Goal: Information Seeking & Learning: Learn about a topic

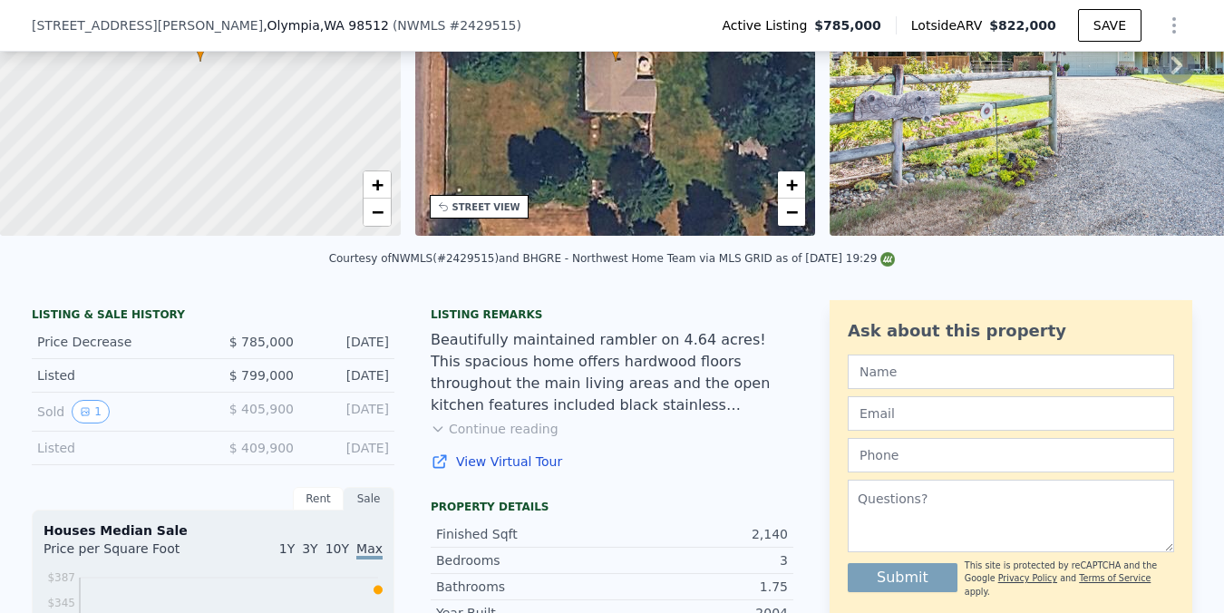
scroll to position [216, 0]
click at [313, 501] on div "Rent" at bounding box center [318, 498] width 51 height 24
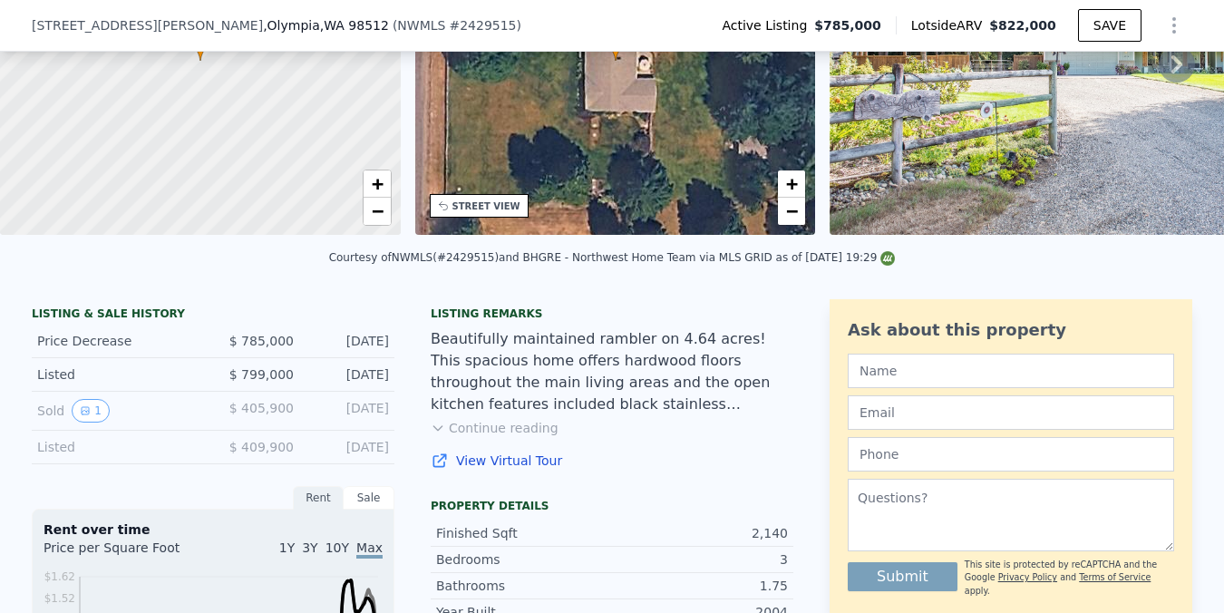
click at [382, 495] on div "Sale" at bounding box center [369, 498] width 51 height 24
click at [87, 407] on icon "View historical data" at bounding box center [85, 410] width 7 height 7
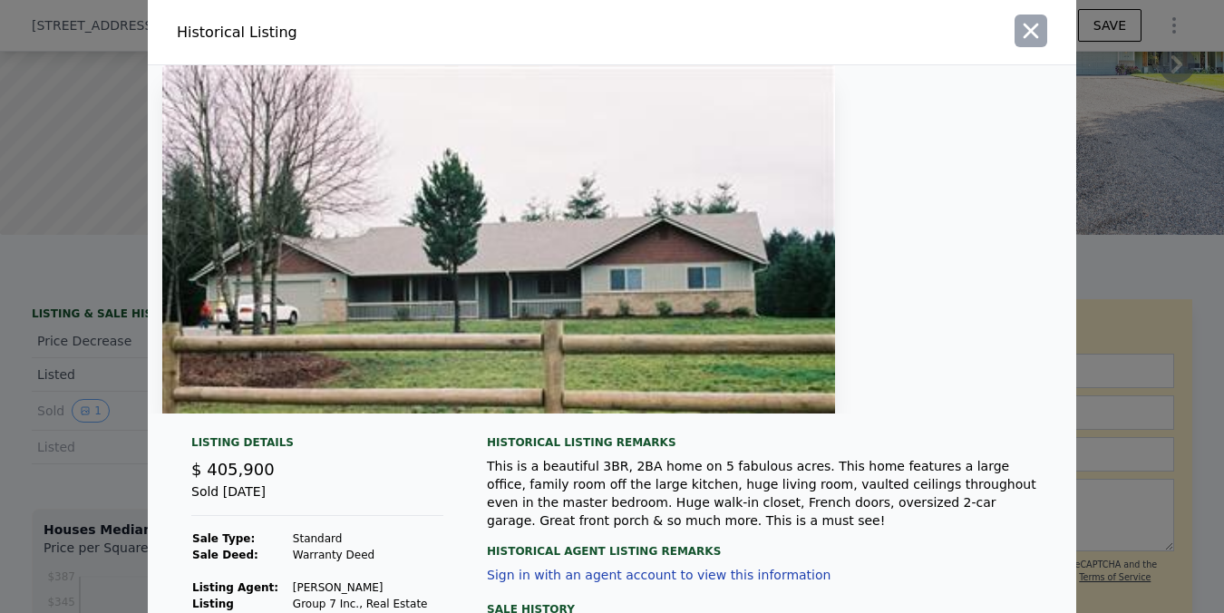
click at [1039, 30] on icon "button" at bounding box center [1030, 30] width 25 height 25
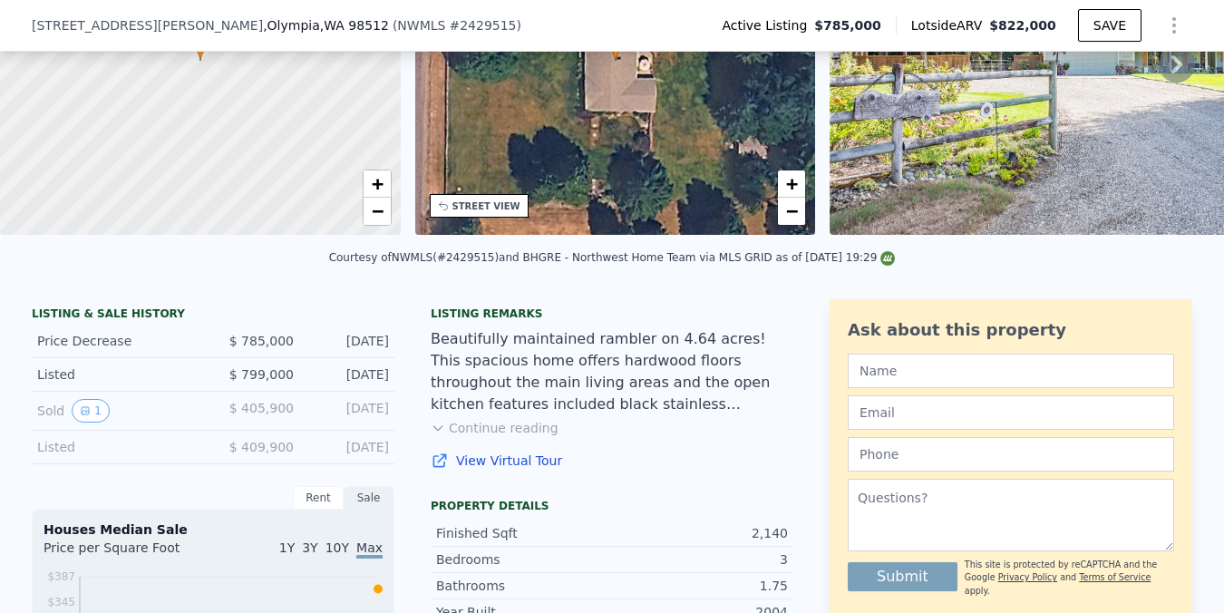
drag, startPoint x: 770, startPoint y: 317, endPoint x: 770, endPoint y: 475, distance: 158.7
click at [772, 481] on div "Listing remarks Beautifully maintained rambler on 4.64 acres! This spacious hom…" at bounding box center [612, 399] width 363 height 185
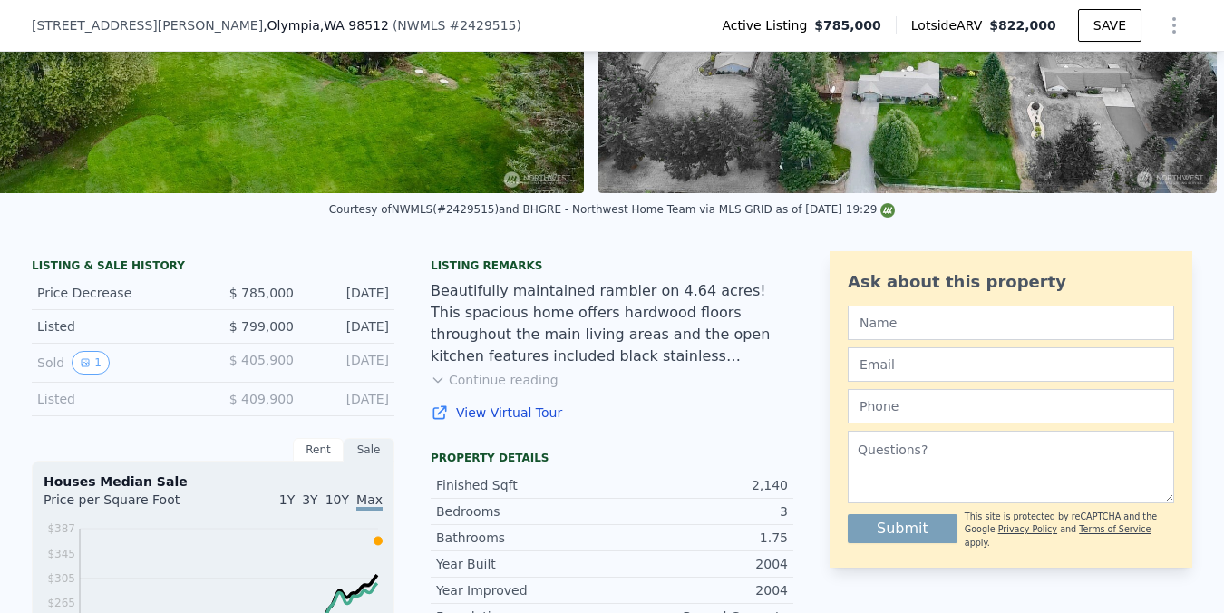
scroll to position [0, 0]
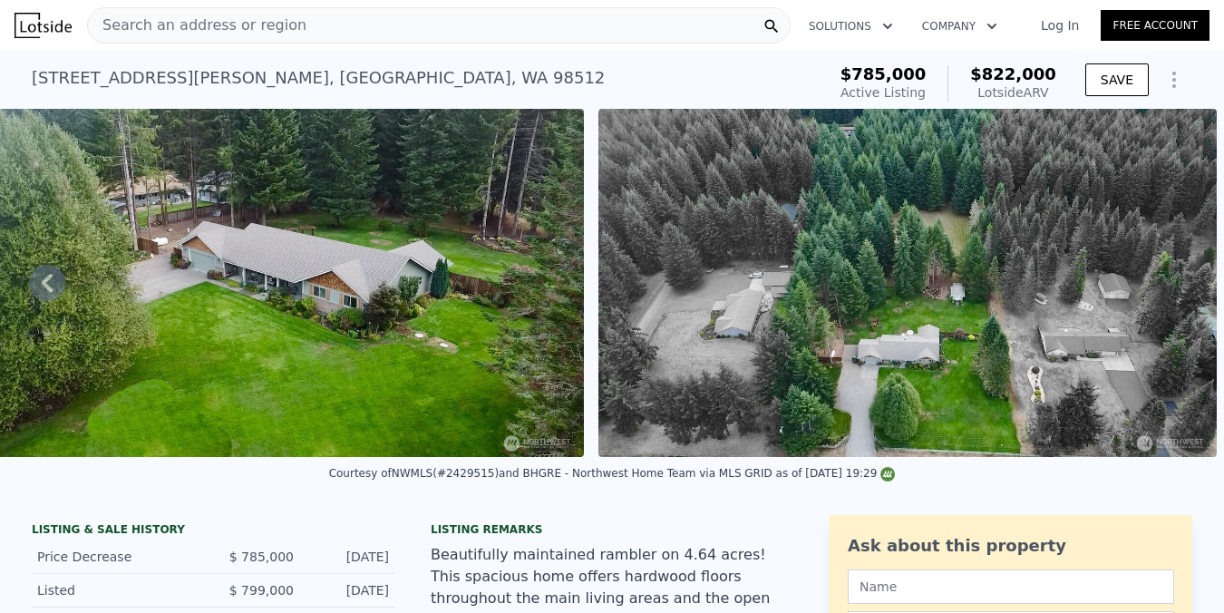
click at [416, 29] on div "Search an address or region" at bounding box center [439, 25] width 704 height 36
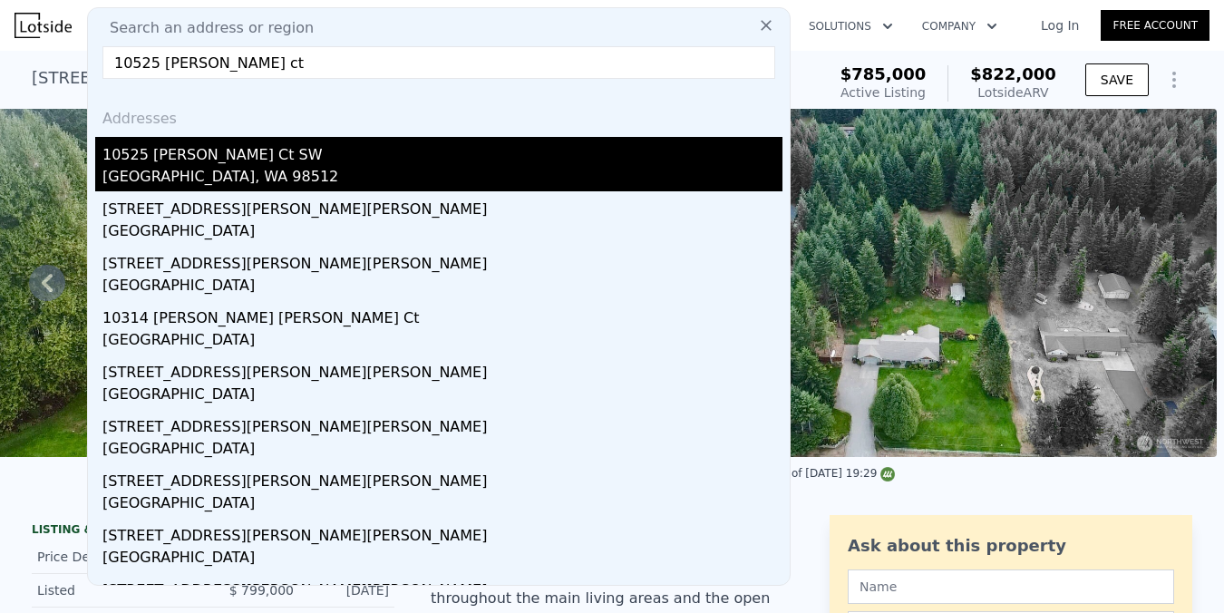
type input "10525 [PERSON_NAME] ct"
click at [311, 160] on div "10525 [PERSON_NAME] Ct SW" at bounding box center [442, 151] width 680 height 29
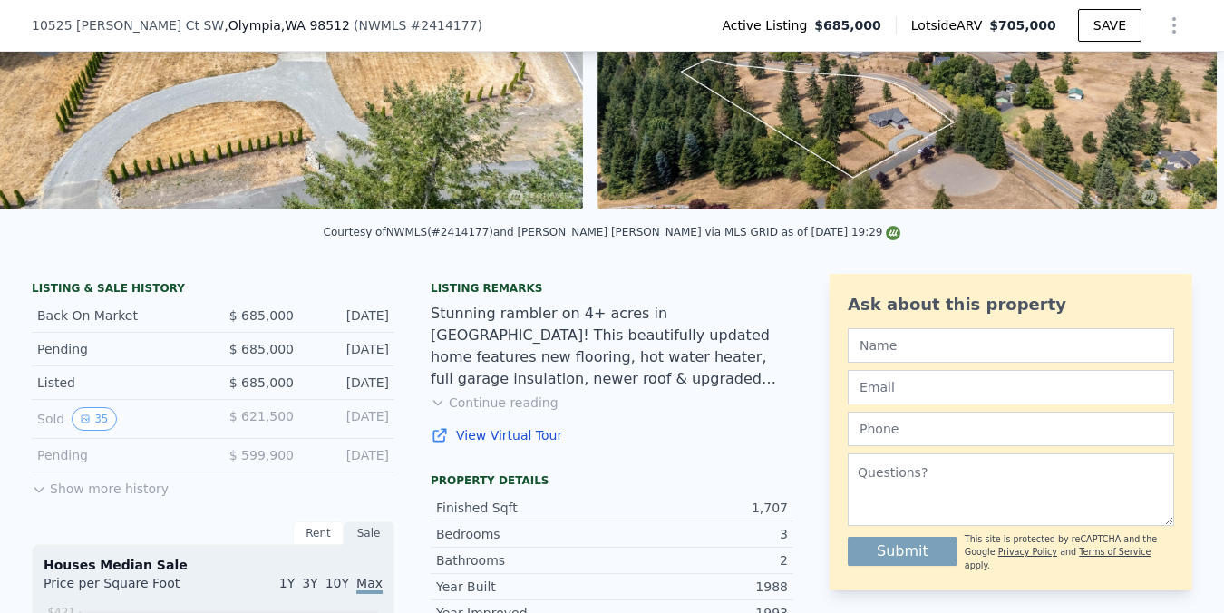
scroll to position [355, 0]
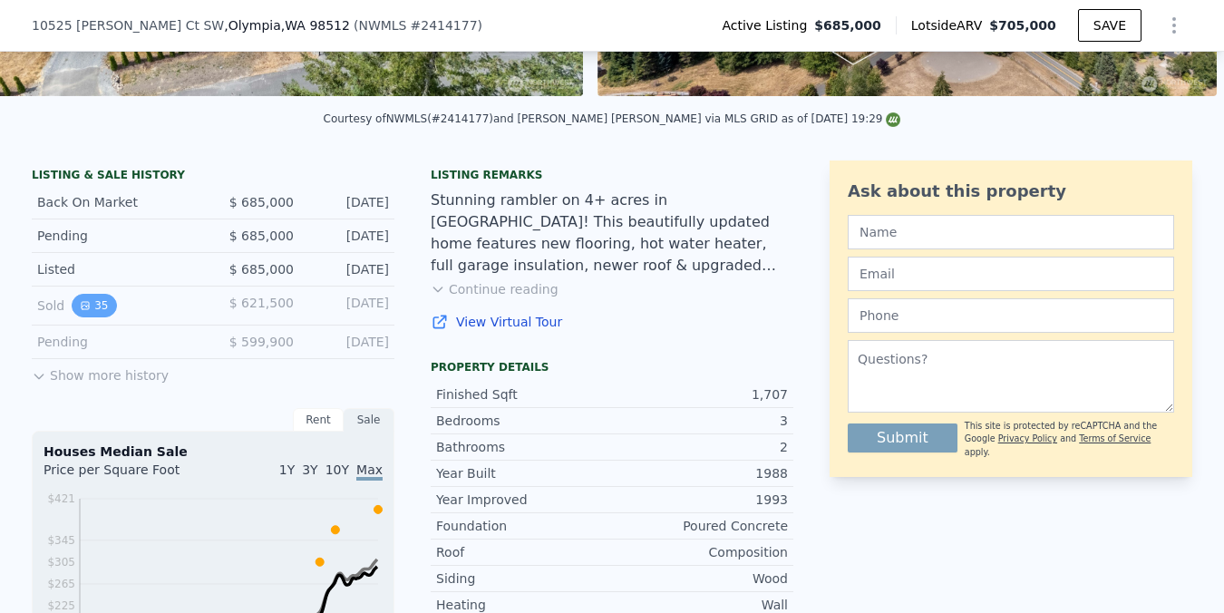
click at [89, 307] on icon "View historical data" at bounding box center [85, 305] width 11 height 11
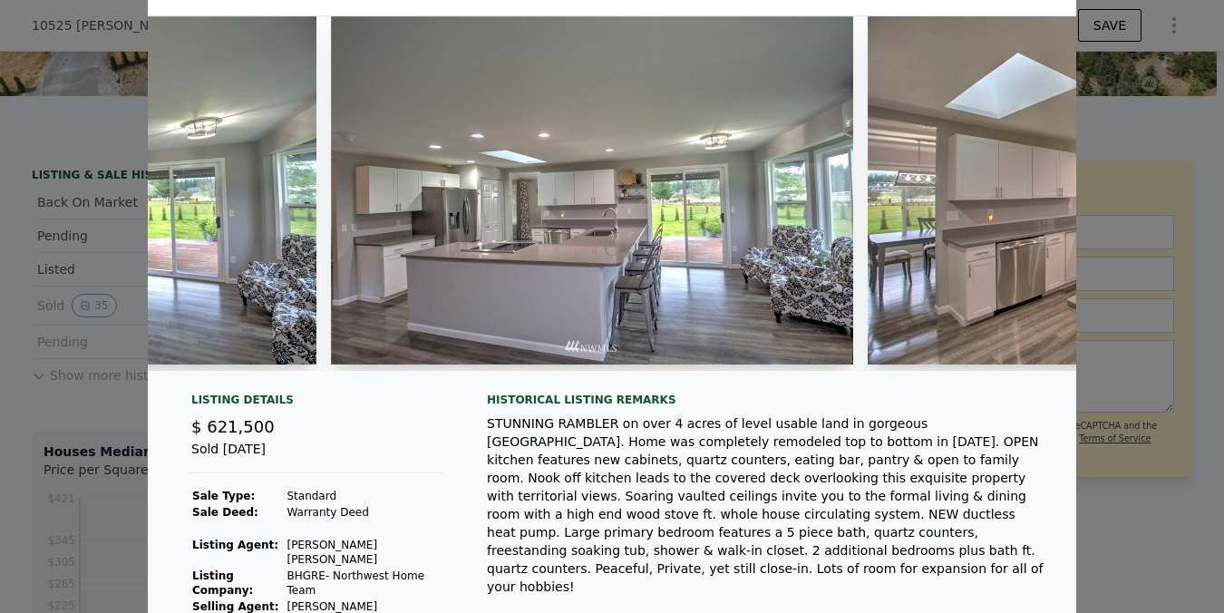
scroll to position [0, 0]
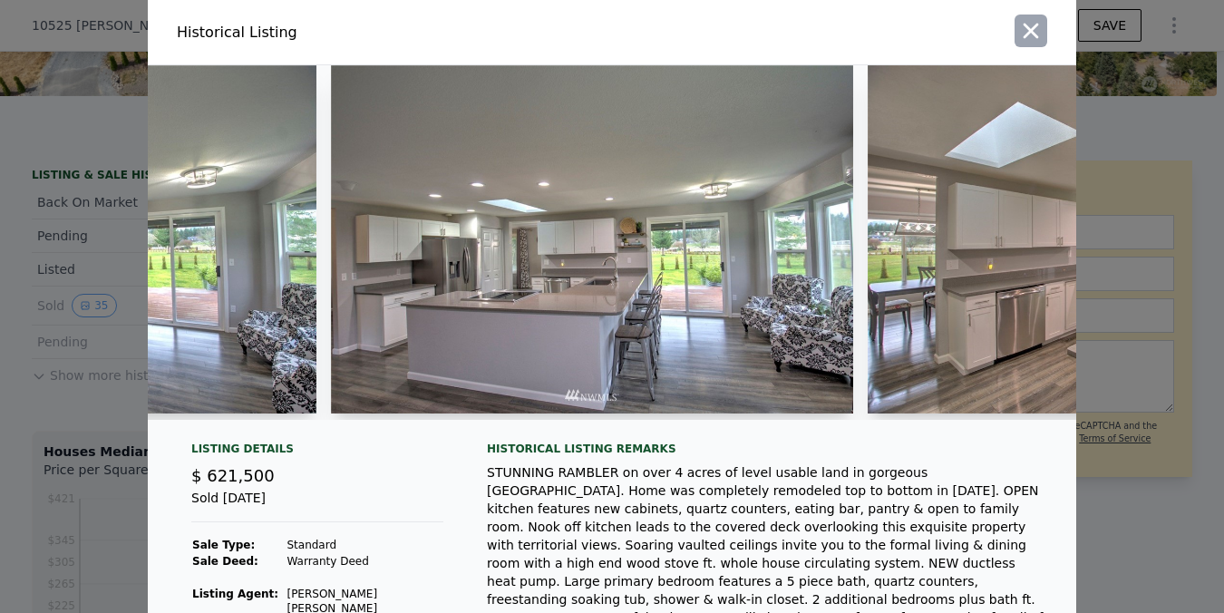
click at [1029, 24] on icon "button" at bounding box center [1030, 30] width 25 height 25
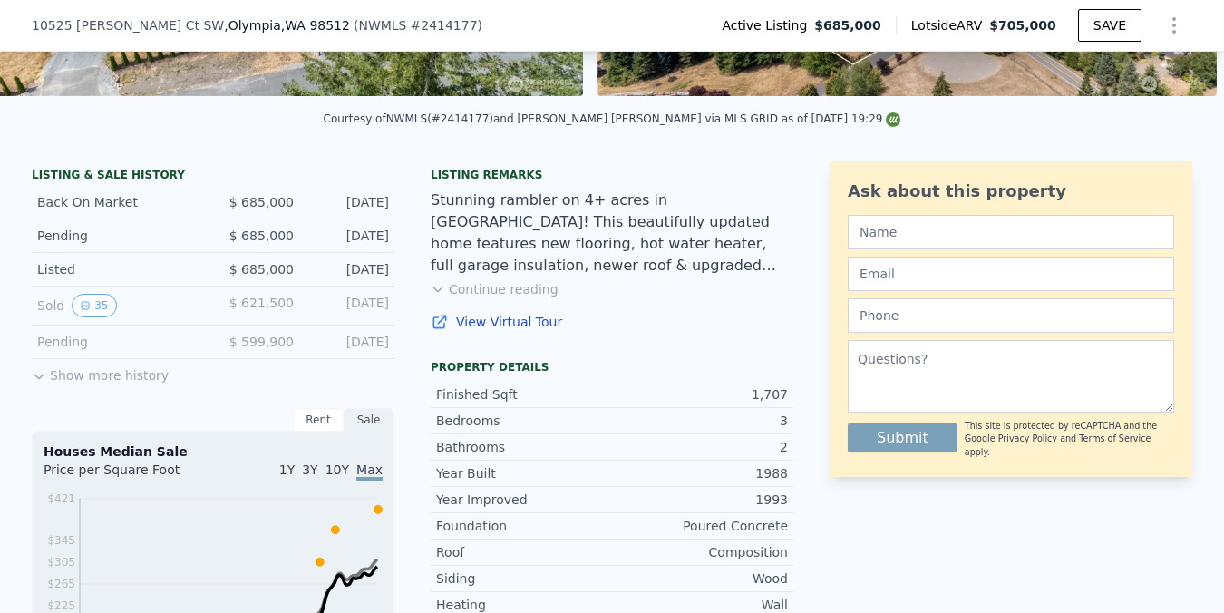
click at [119, 380] on button "Show more history" at bounding box center [100, 371] width 137 height 25
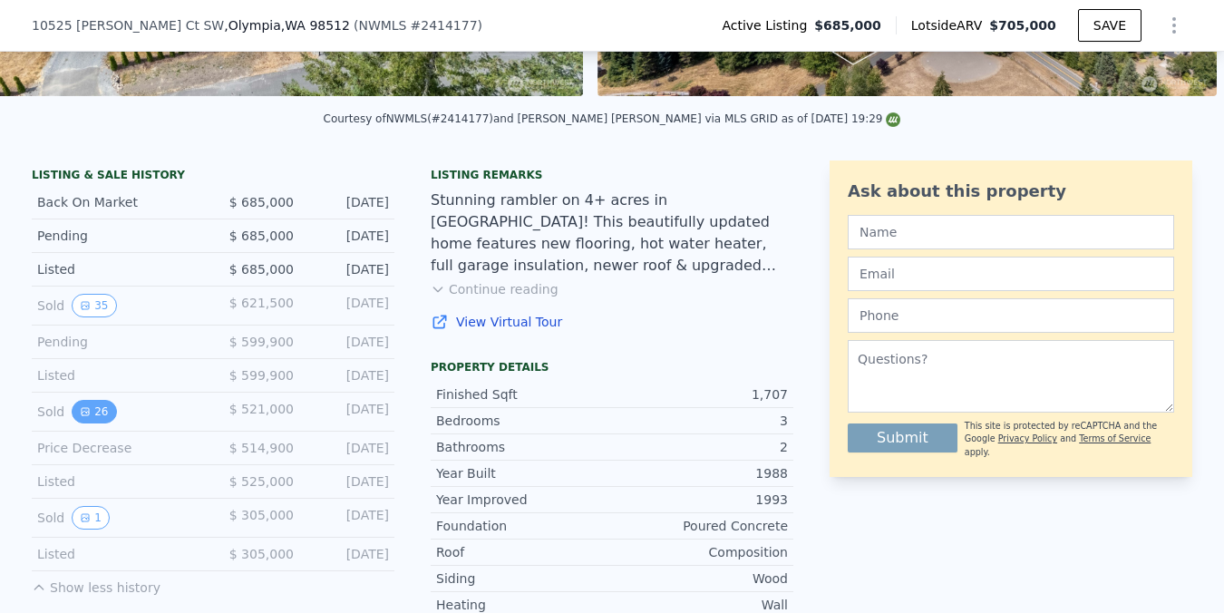
click at [95, 408] on button "26" at bounding box center [94, 412] width 44 height 24
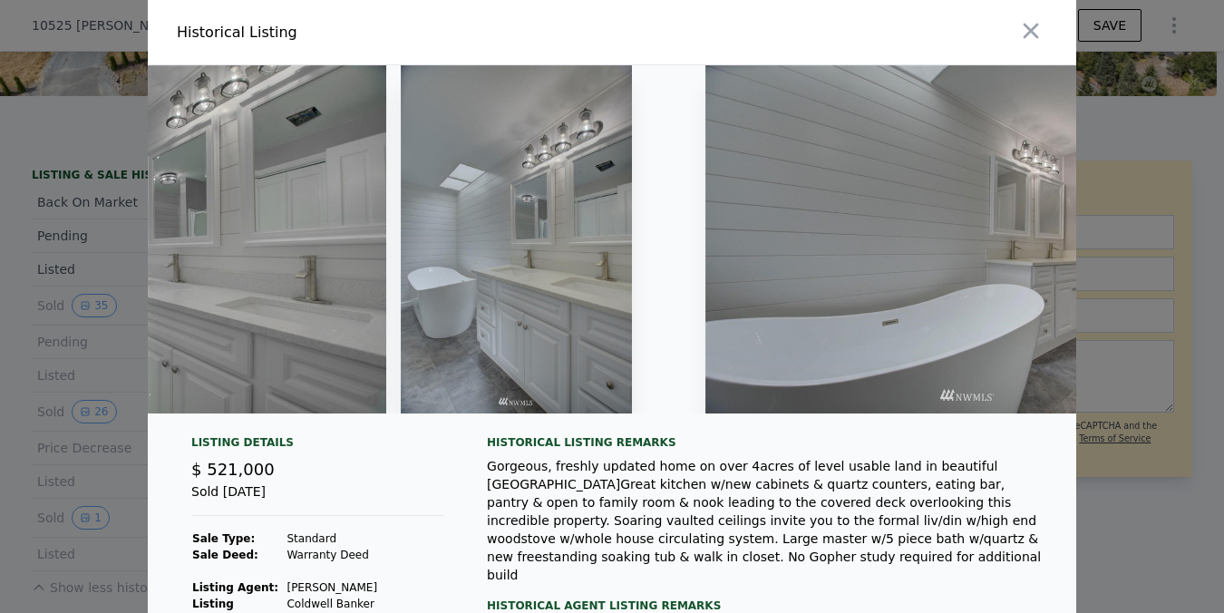
scroll to position [0, 9115]
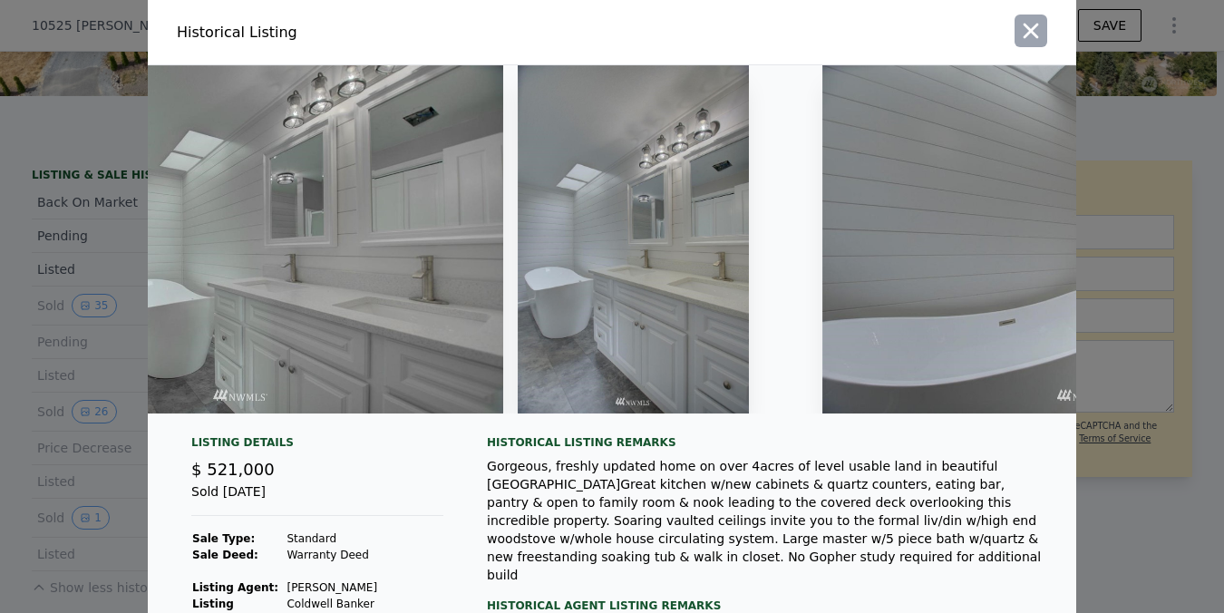
click at [1040, 24] on icon "button" at bounding box center [1030, 30] width 25 height 25
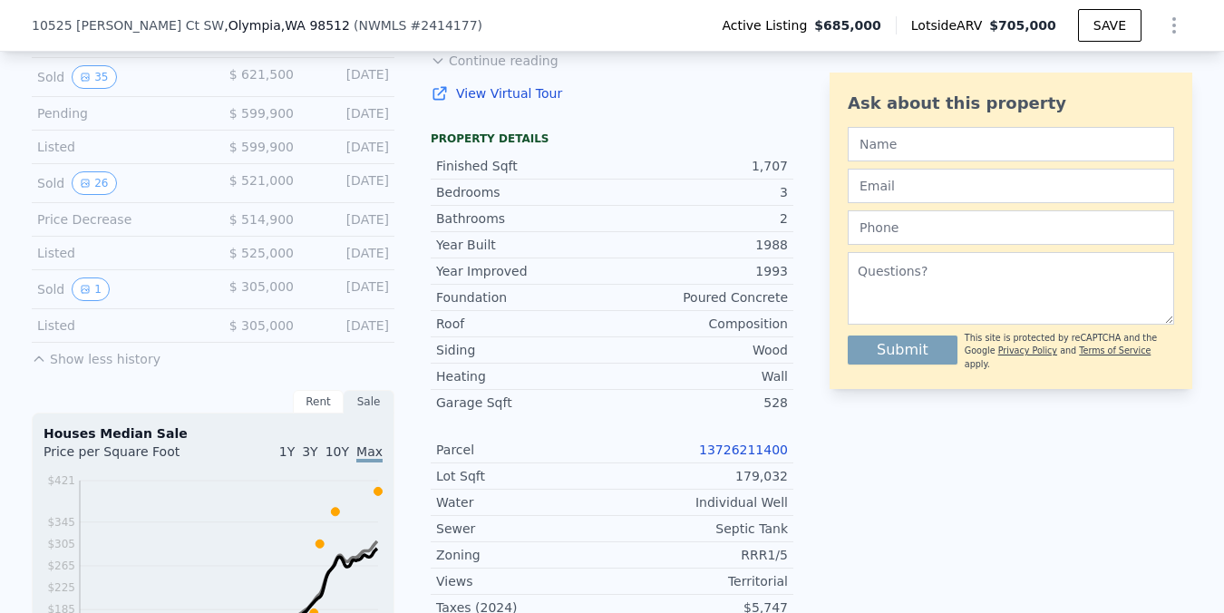
scroll to position [580, 0]
click at [88, 287] on icon "View historical data" at bounding box center [85, 292] width 11 height 11
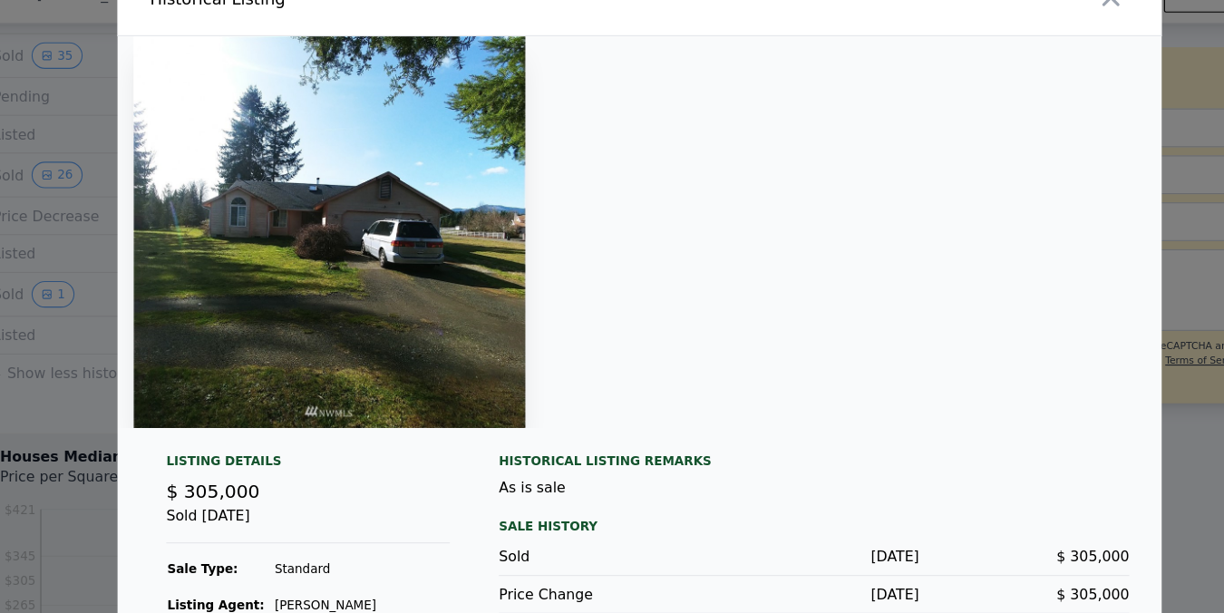
scroll to position [5, 0]
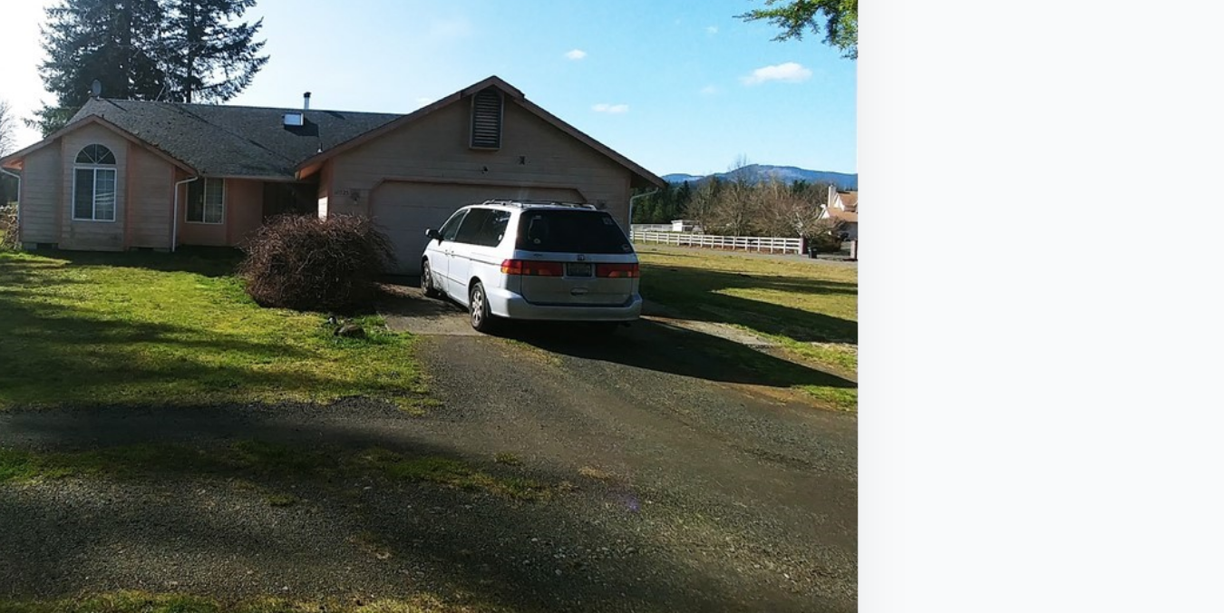
drag, startPoint x: 323, startPoint y: 205, endPoint x: 326, endPoint y: 229, distance: 23.7
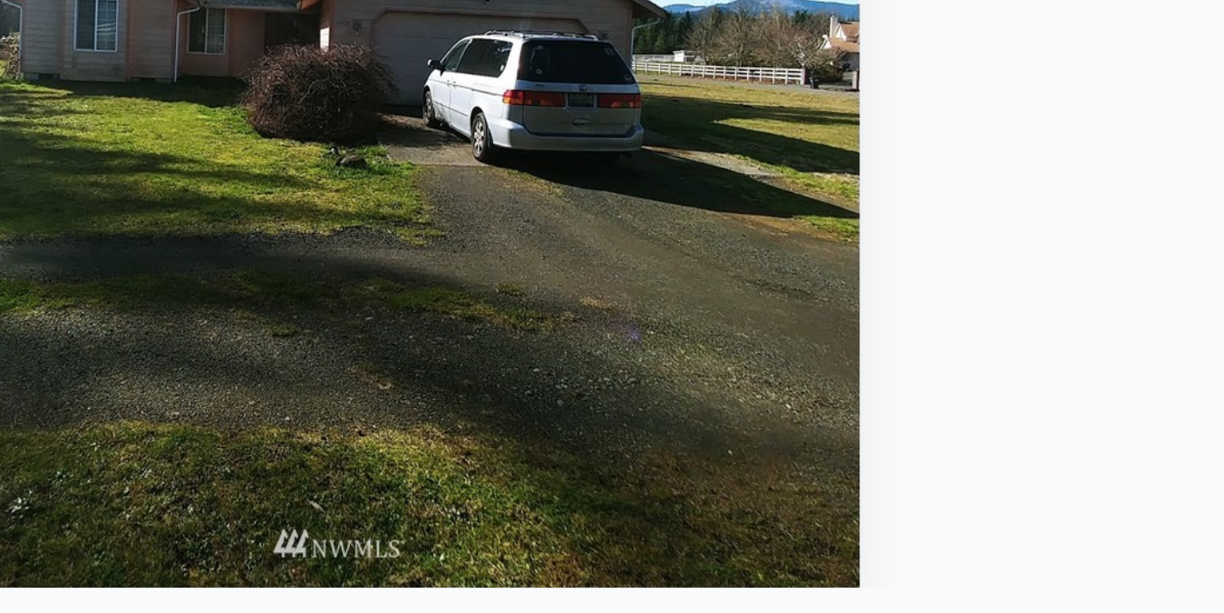
scroll to position [0, 0]
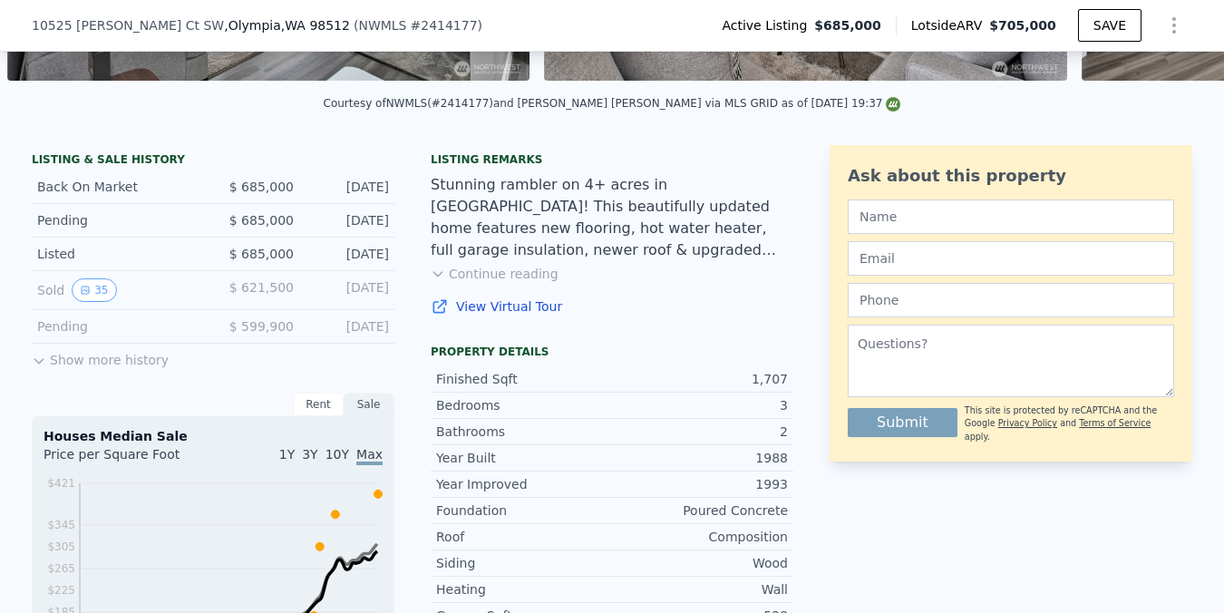
scroll to position [385, 0]
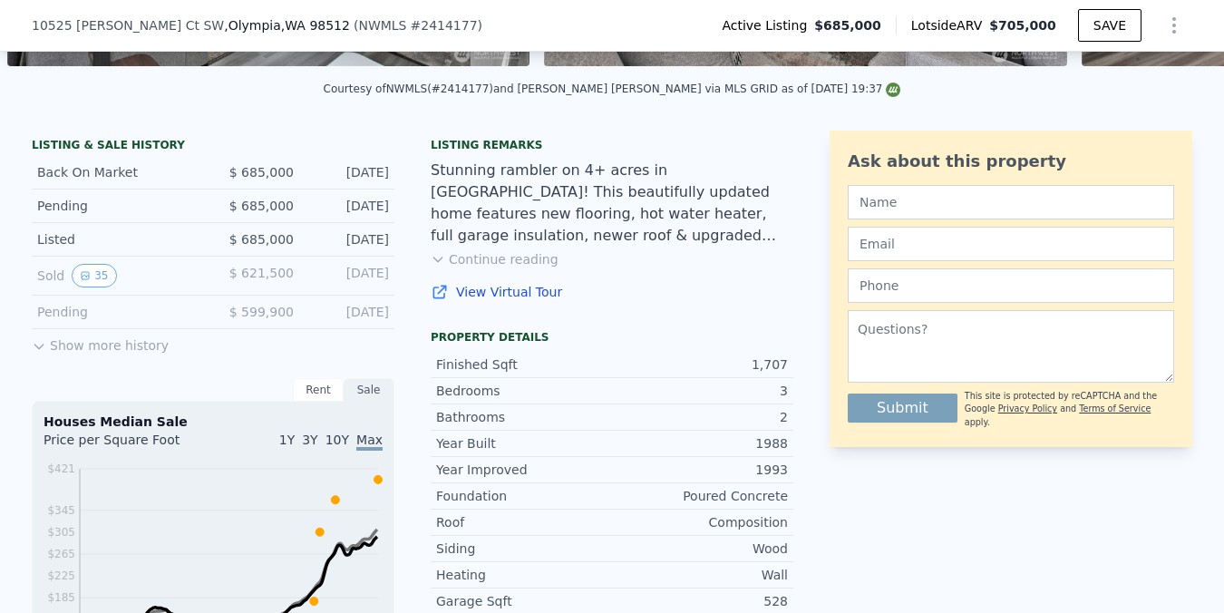
click at [75, 346] on button "Show more history" at bounding box center [100, 341] width 137 height 25
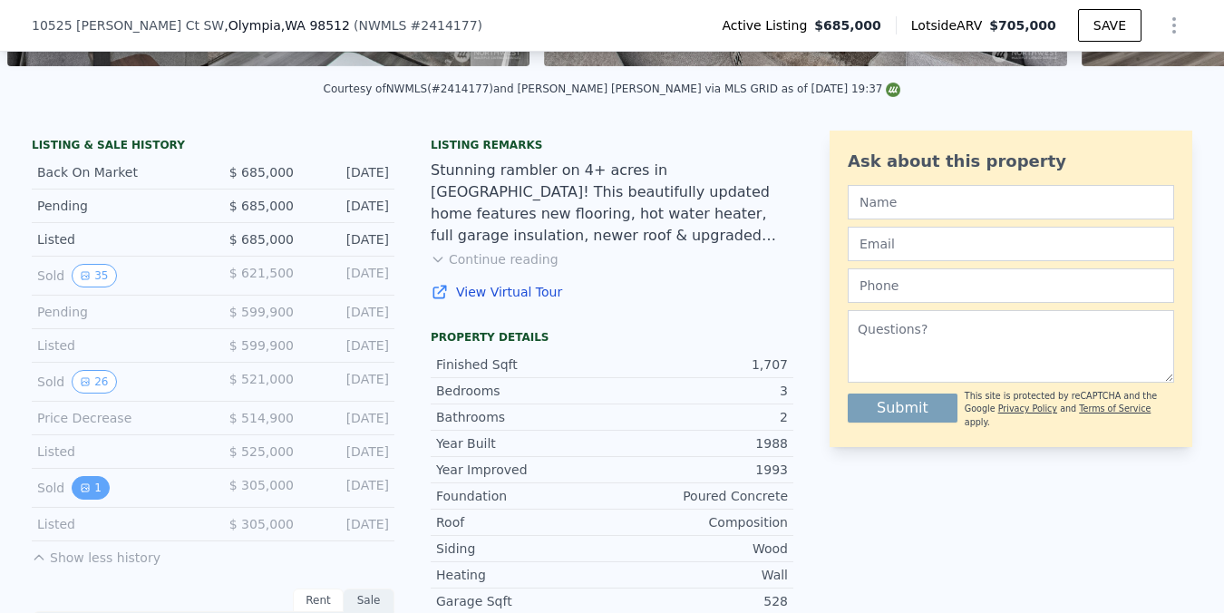
click at [86, 486] on icon "View historical data" at bounding box center [85, 487] width 7 height 7
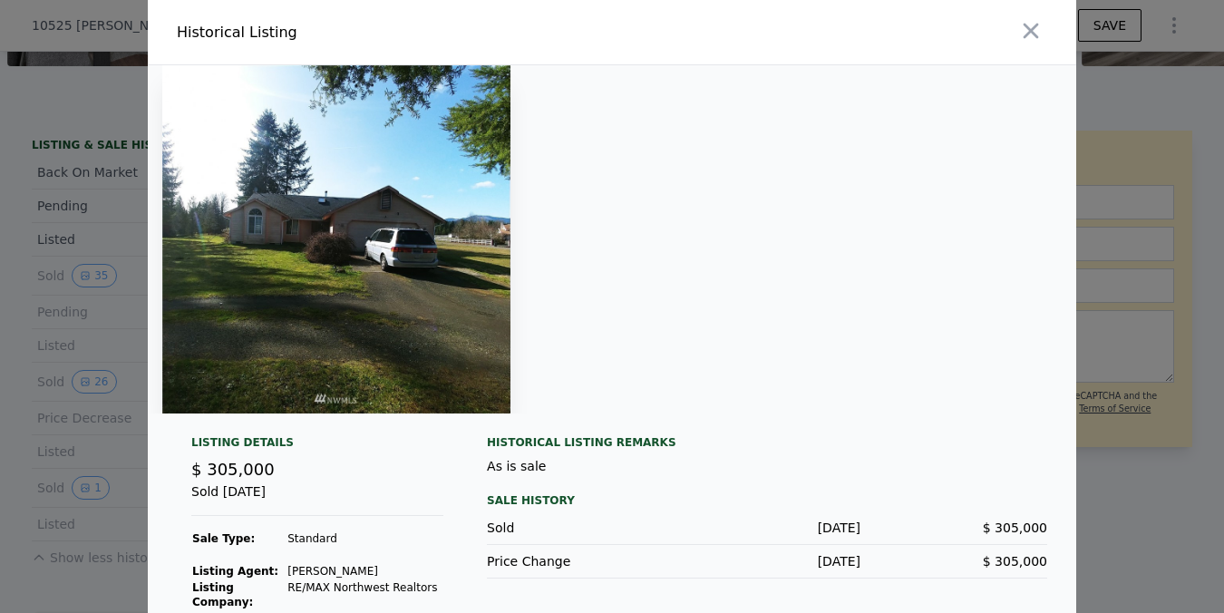
scroll to position [60, 0]
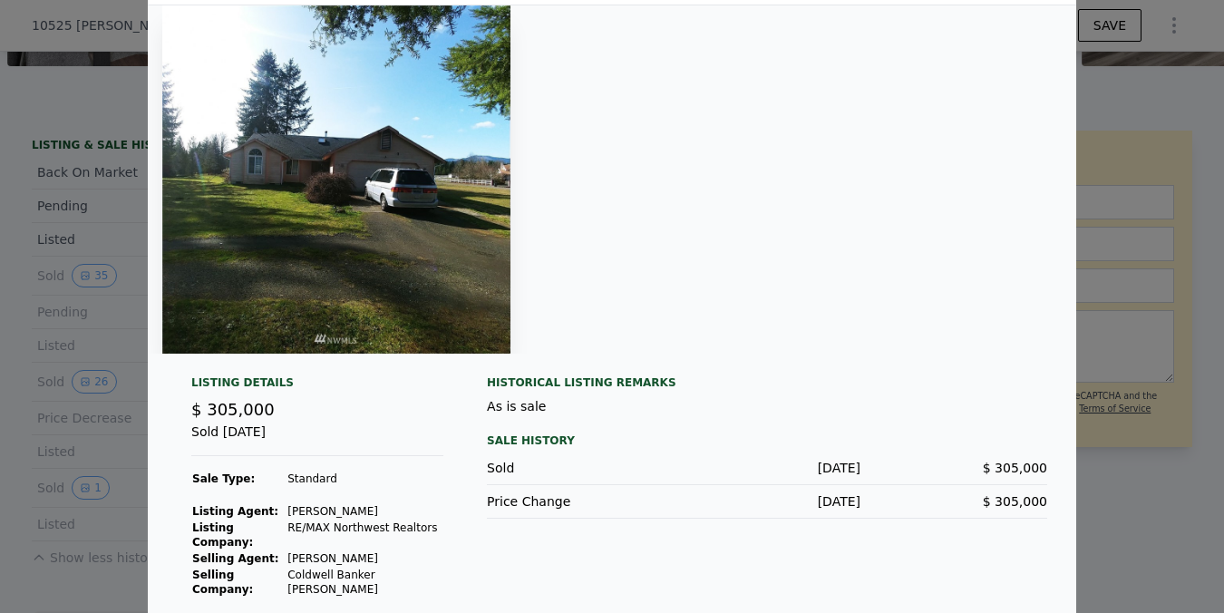
click at [1136, 525] on div at bounding box center [612, 306] width 1224 height 613
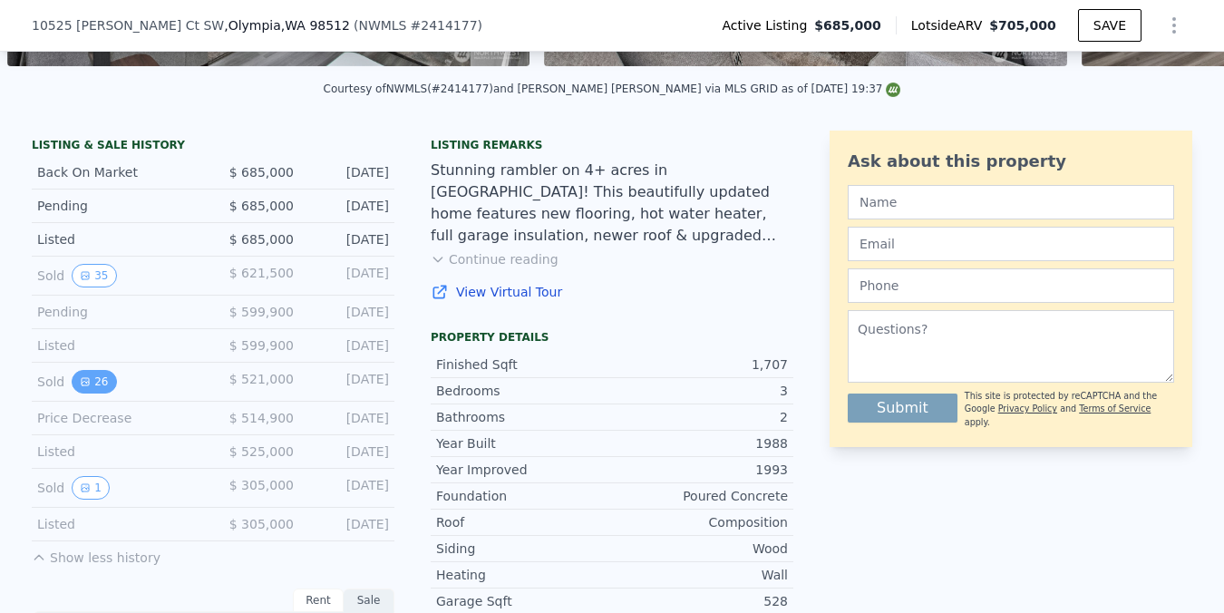
click at [98, 380] on button "26" at bounding box center [94, 382] width 44 height 24
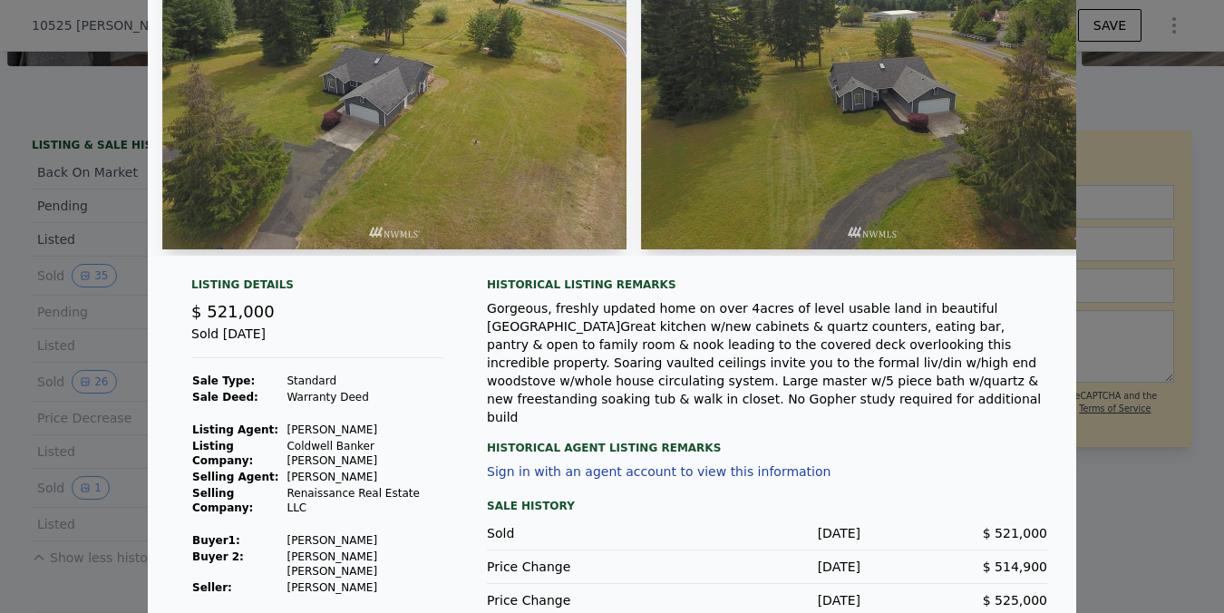
scroll to position [178, 0]
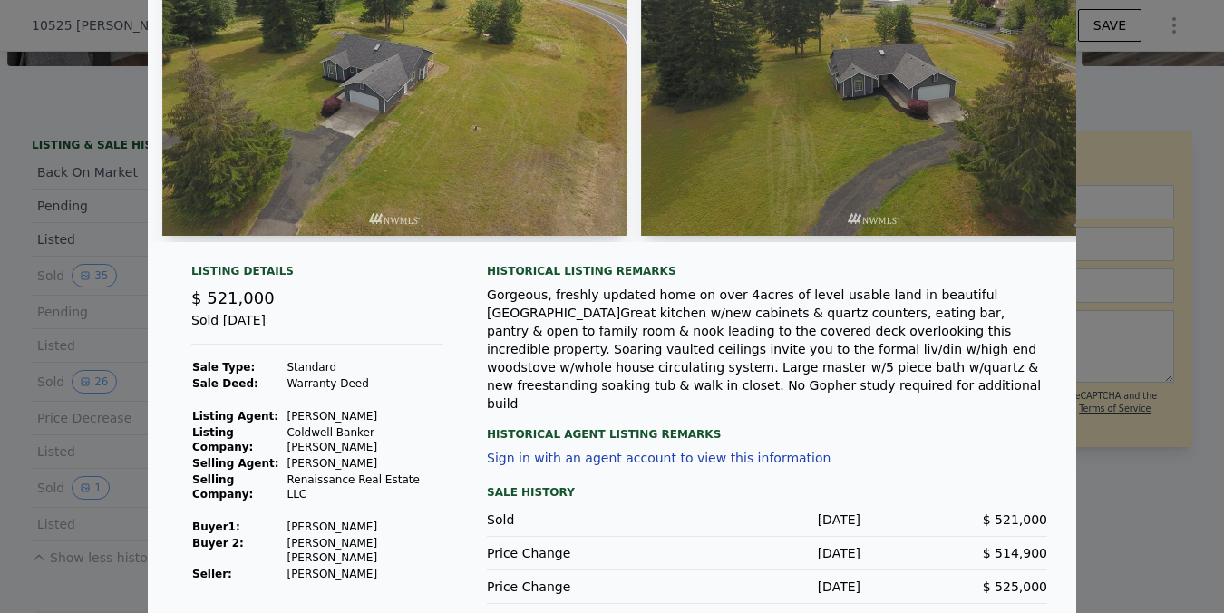
click at [401, 535] on td "[PERSON_NAME] [PERSON_NAME]" at bounding box center [365, 550] width 158 height 31
drag, startPoint x: 358, startPoint y: 533, endPoint x: 285, endPoint y: 526, distance: 73.8
click at [285, 566] on tr "Seller : Wells Brent" at bounding box center [317, 574] width 252 height 16
copy tr "[PERSON_NAME]"
click at [1171, 491] on div at bounding box center [612, 306] width 1224 height 613
